Goal: Transaction & Acquisition: Purchase product/service

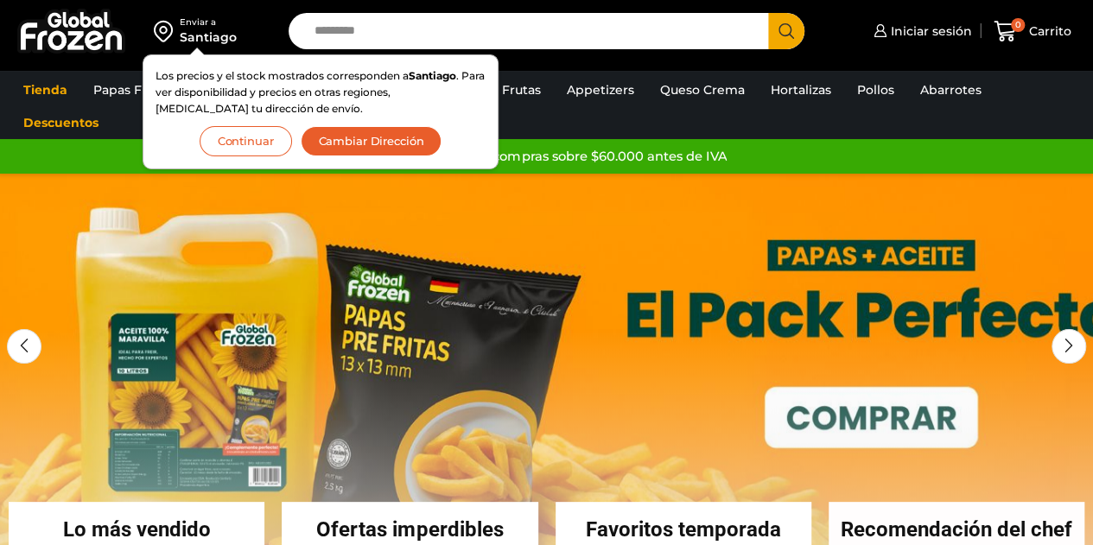
drag, startPoint x: 270, startPoint y: 141, endPoint x: 383, endPoint y: 156, distance: 114.2
click at [270, 141] on button "Continuar" at bounding box center [246, 141] width 92 height 30
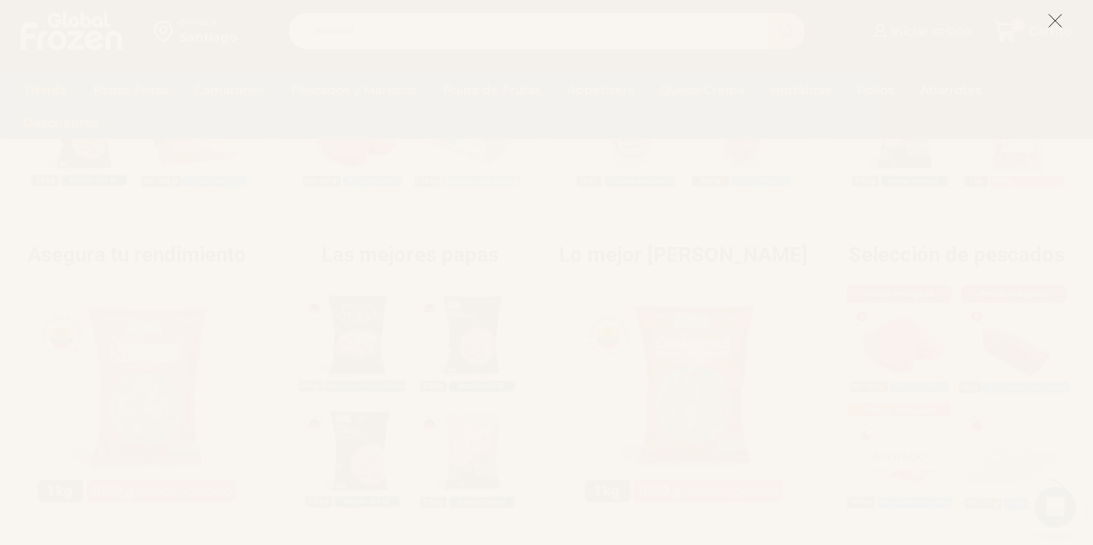
click at [1051, 16] on icon at bounding box center [1055, 21] width 16 height 16
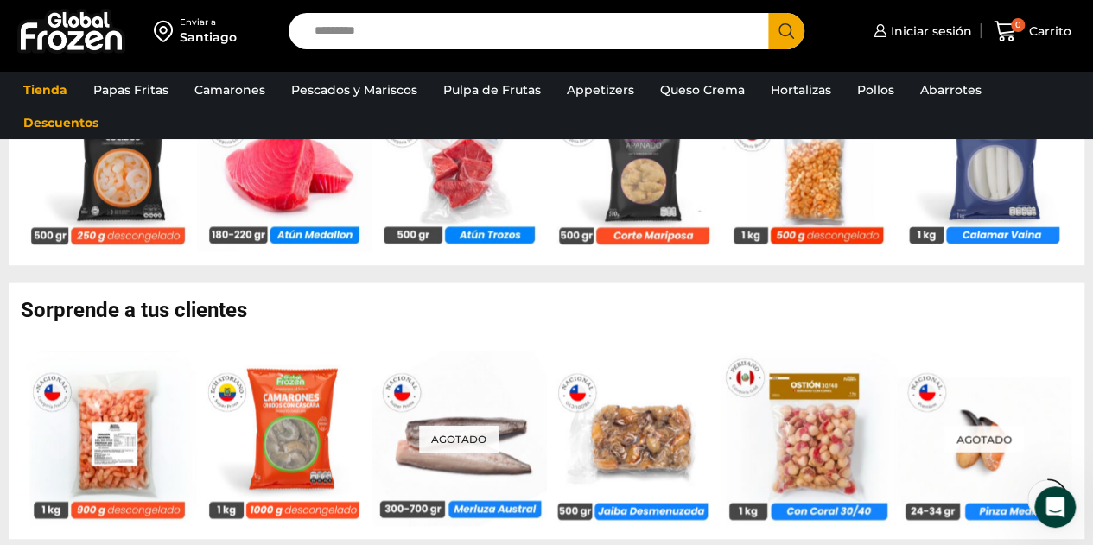
scroll to position [684, 0]
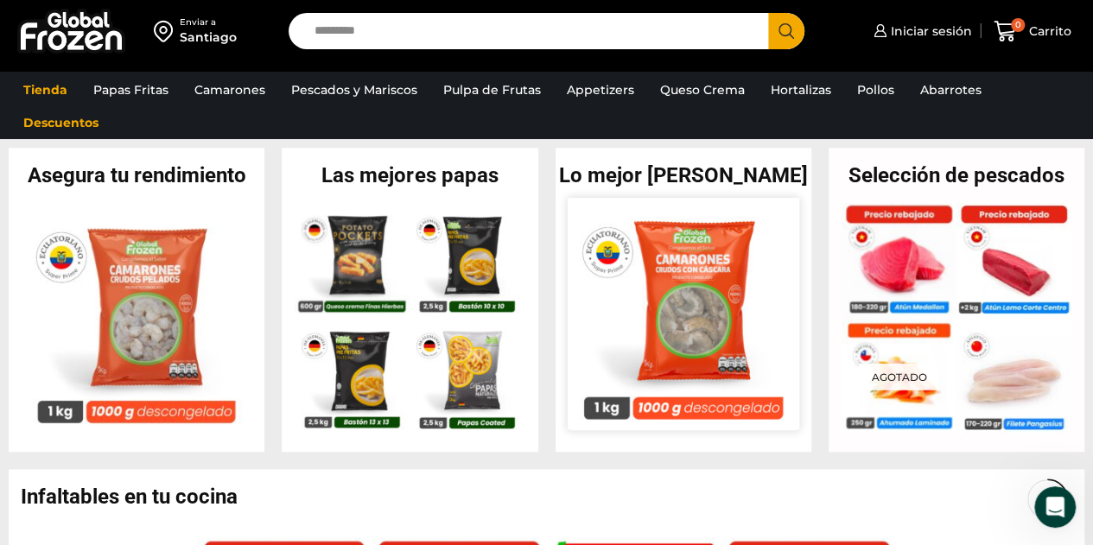
click at [711, 279] on img at bounding box center [684, 314] width 232 height 232
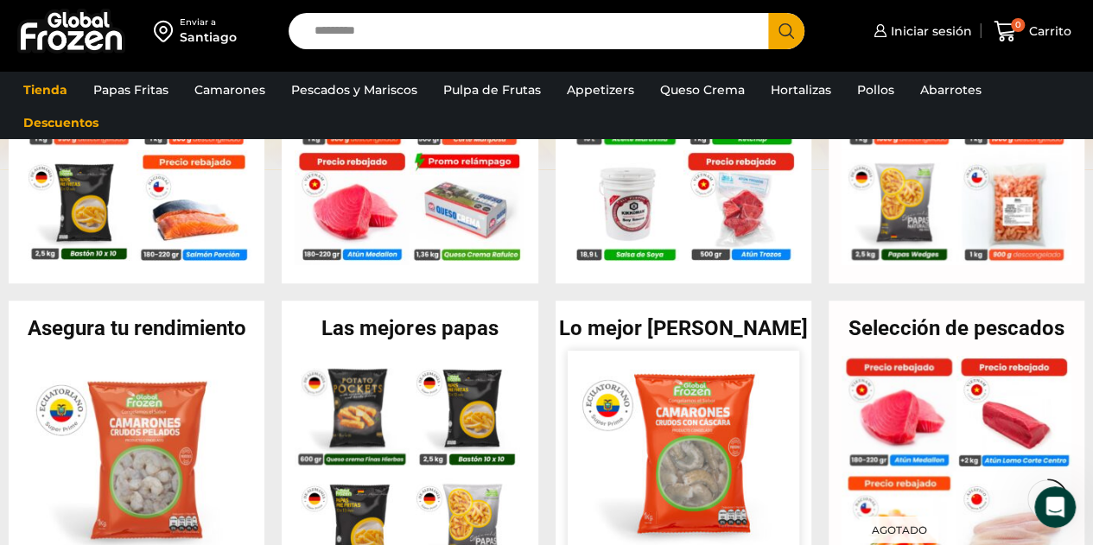
scroll to position [254, 0]
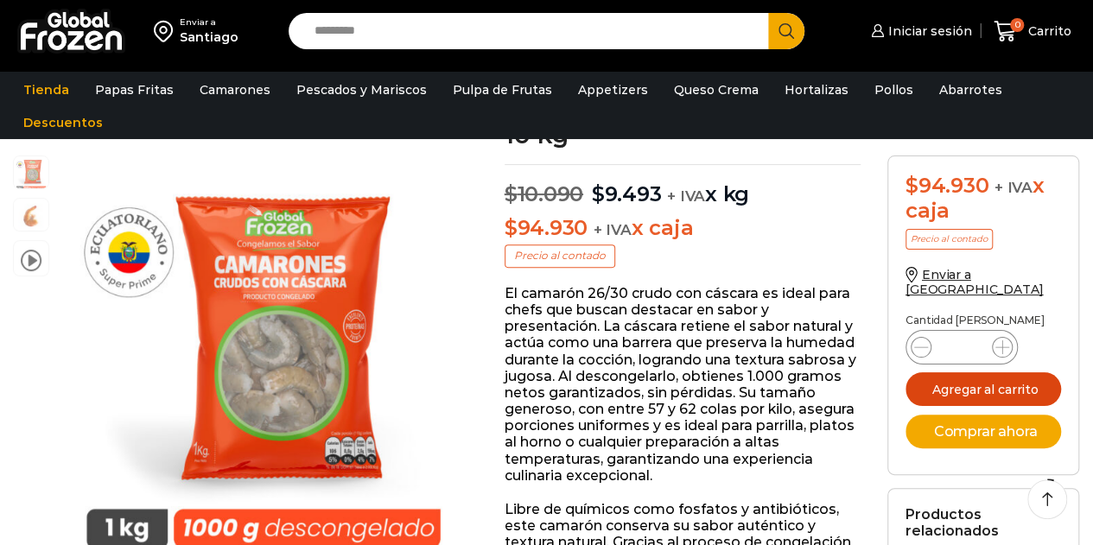
click at [981, 374] on button "Agregar al carrito" at bounding box center [983, 389] width 156 height 34
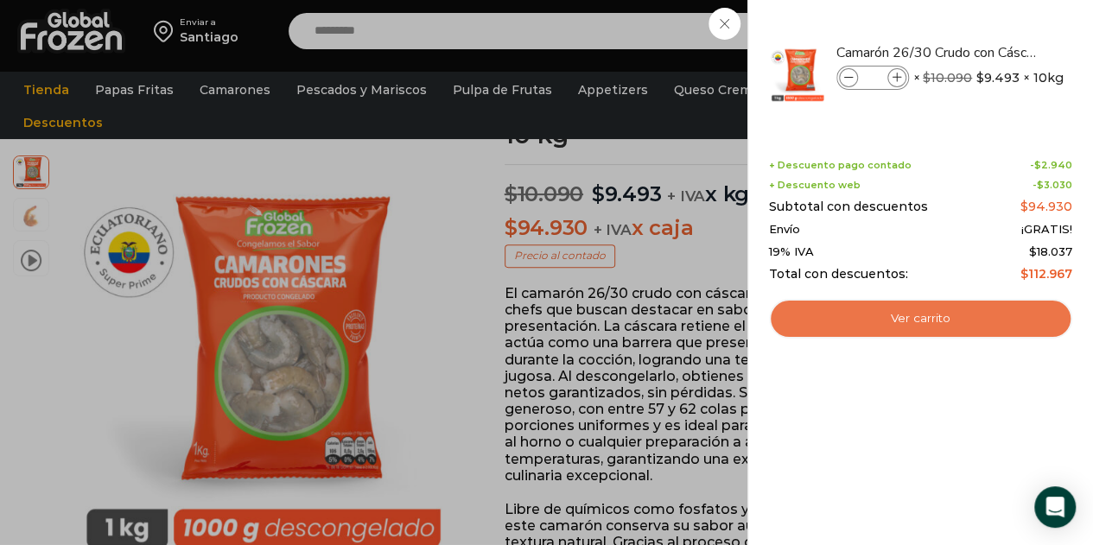
click at [973, 317] on link "Ver carrito" at bounding box center [920, 319] width 303 height 40
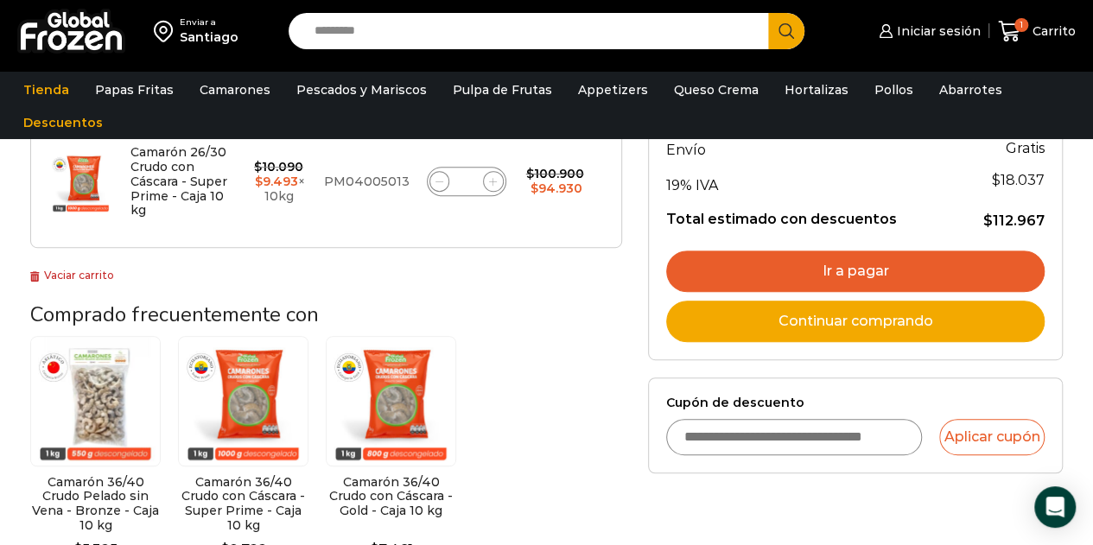
scroll to position [259, 0]
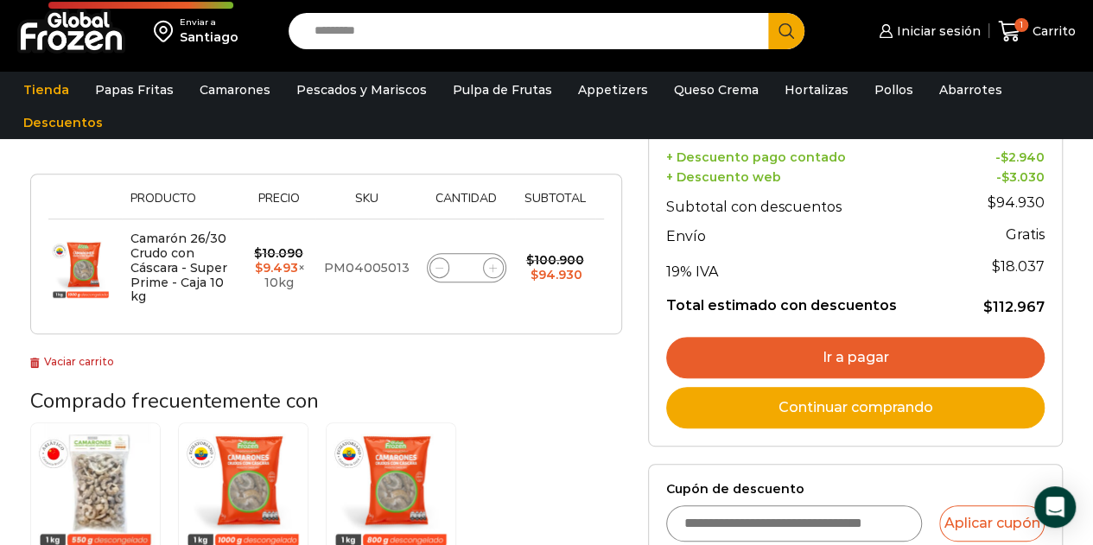
click at [912, 352] on link "Ir a pagar" at bounding box center [855, 357] width 378 height 41
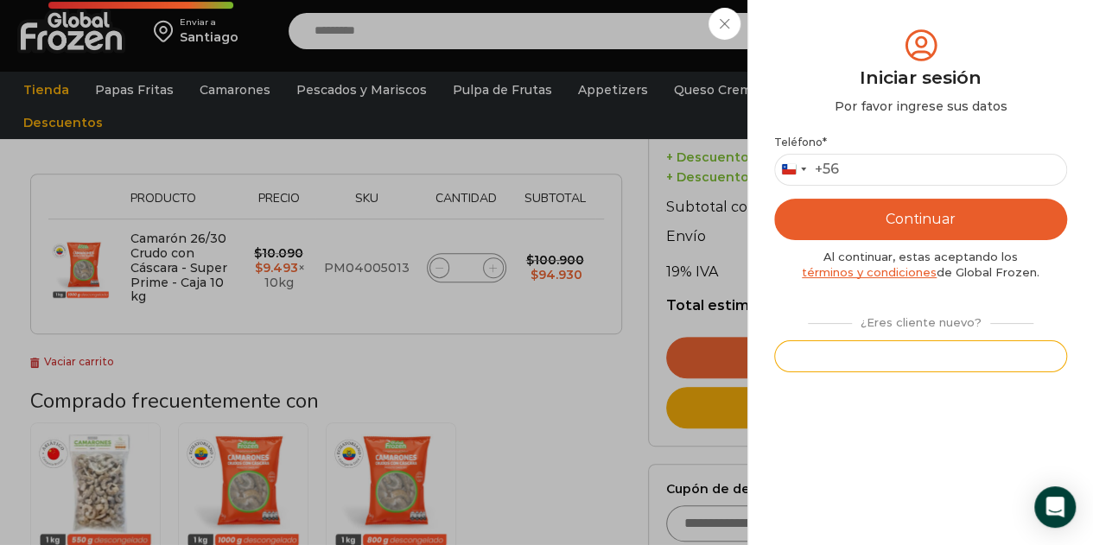
click at [938, 349] on button "Registrarse" at bounding box center [920, 356] width 293 height 32
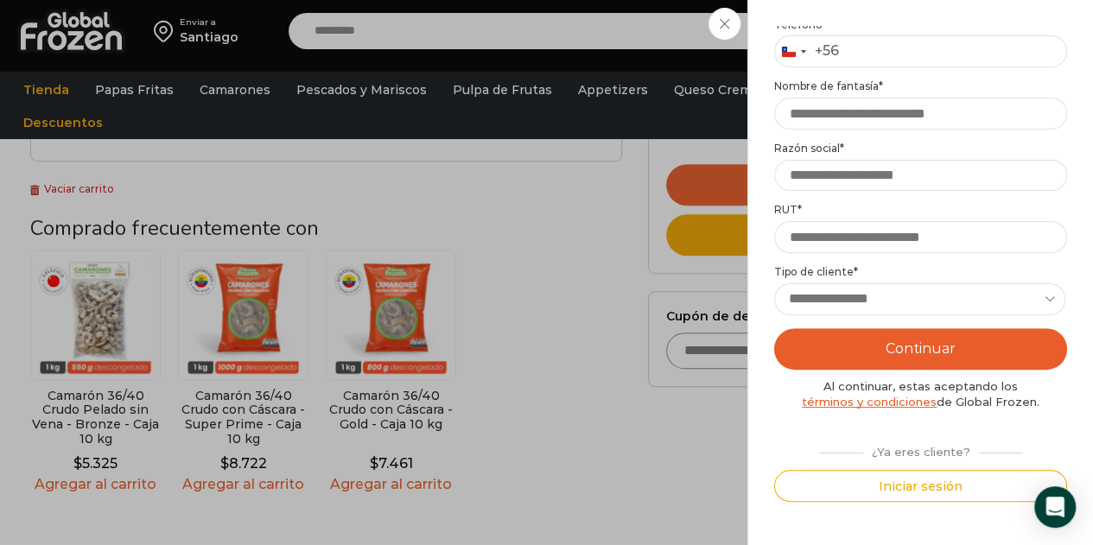
scroll to position [0, 0]
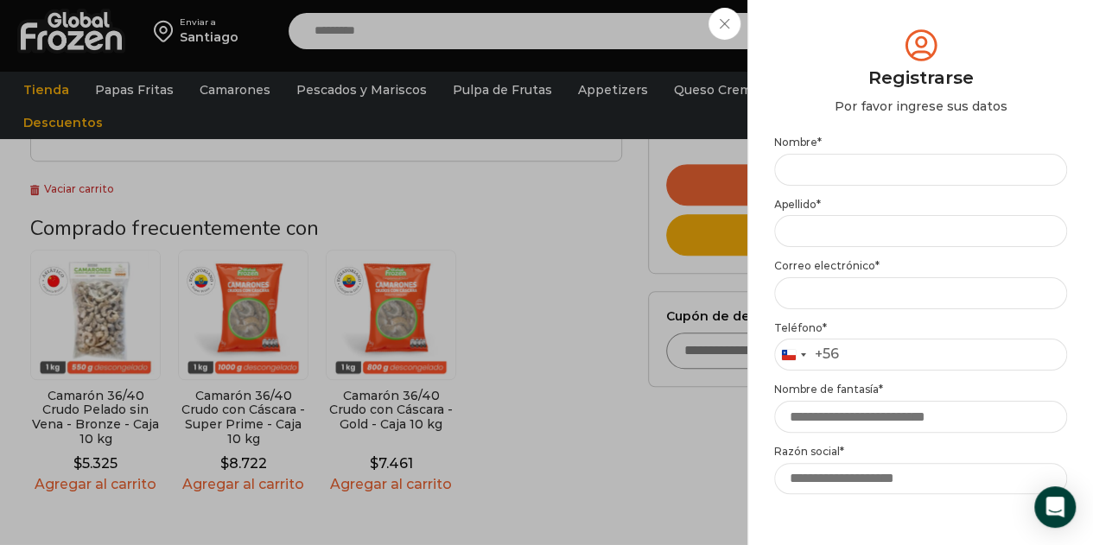
click at [874, 22] on div "Iniciar sesión Mi cuenta Login Register Iniciar sesión Por favor ingrese sus da…" at bounding box center [926, 31] width 105 height 35
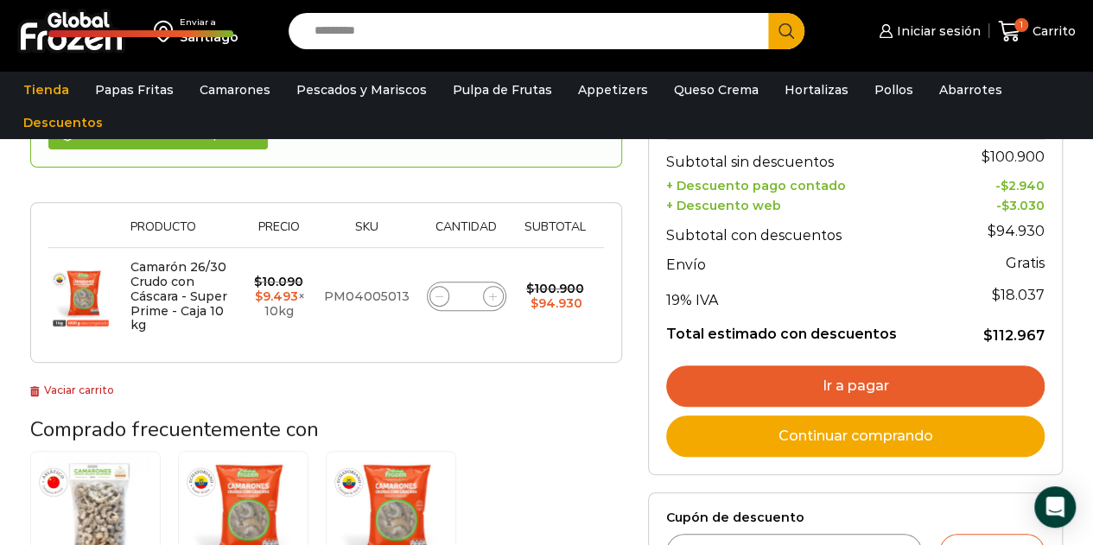
scroll to position [224, 0]
